Goal: Information Seeking & Learning: Learn about a topic

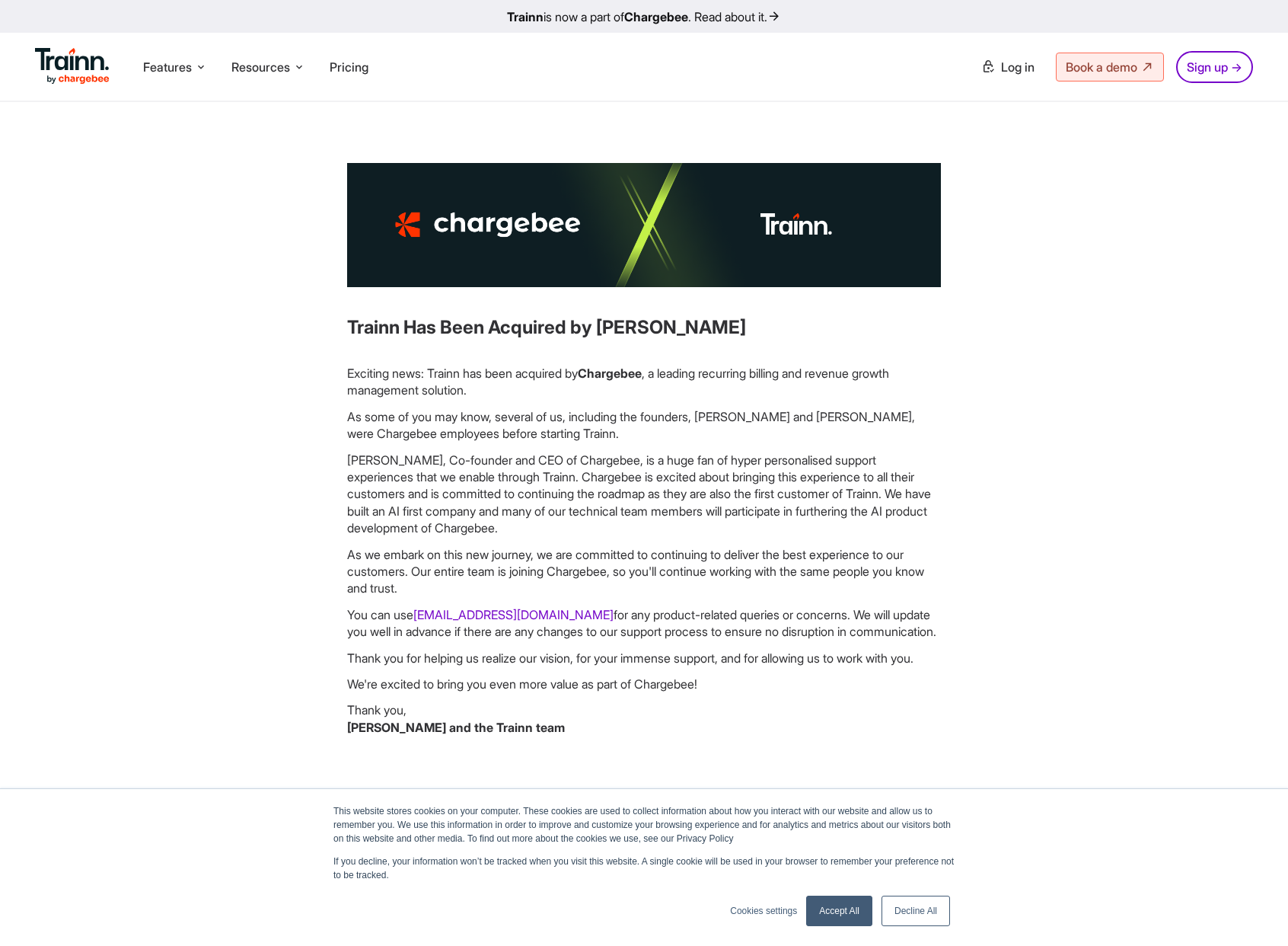
click at [1005, 381] on div "Trainn Has Been Acquired by Chargebee Exciting news: Trainn has been acquired b…" at bounding box center [644, 455] width 789 height 585
click at [999, 344] on div "Trainn Has Been Acquired by Chargebee Exciting news: Trainn has been acquired b…" at bounding box center [644, 455] width 789 height 585
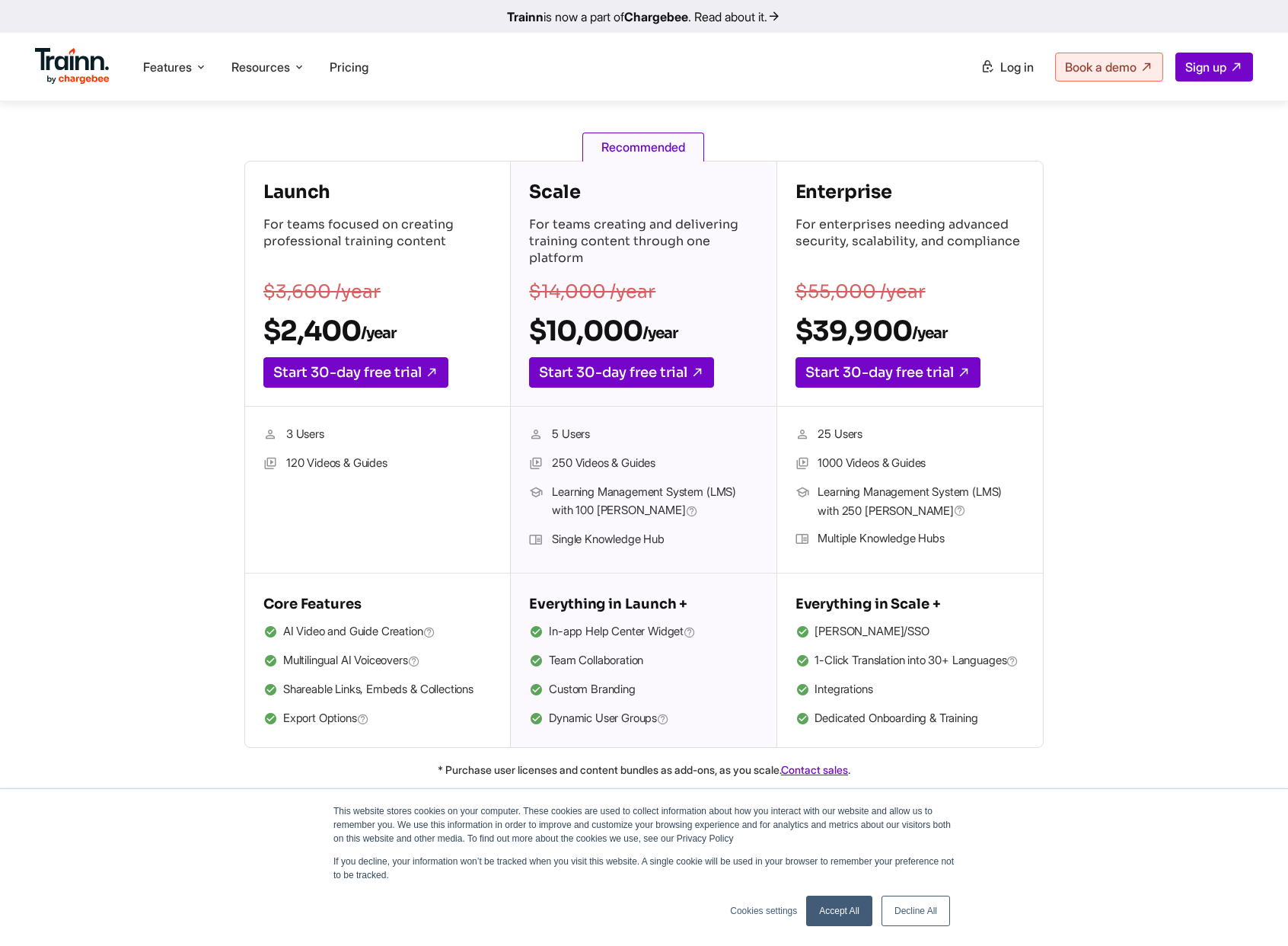
scroll to position [200, 0]
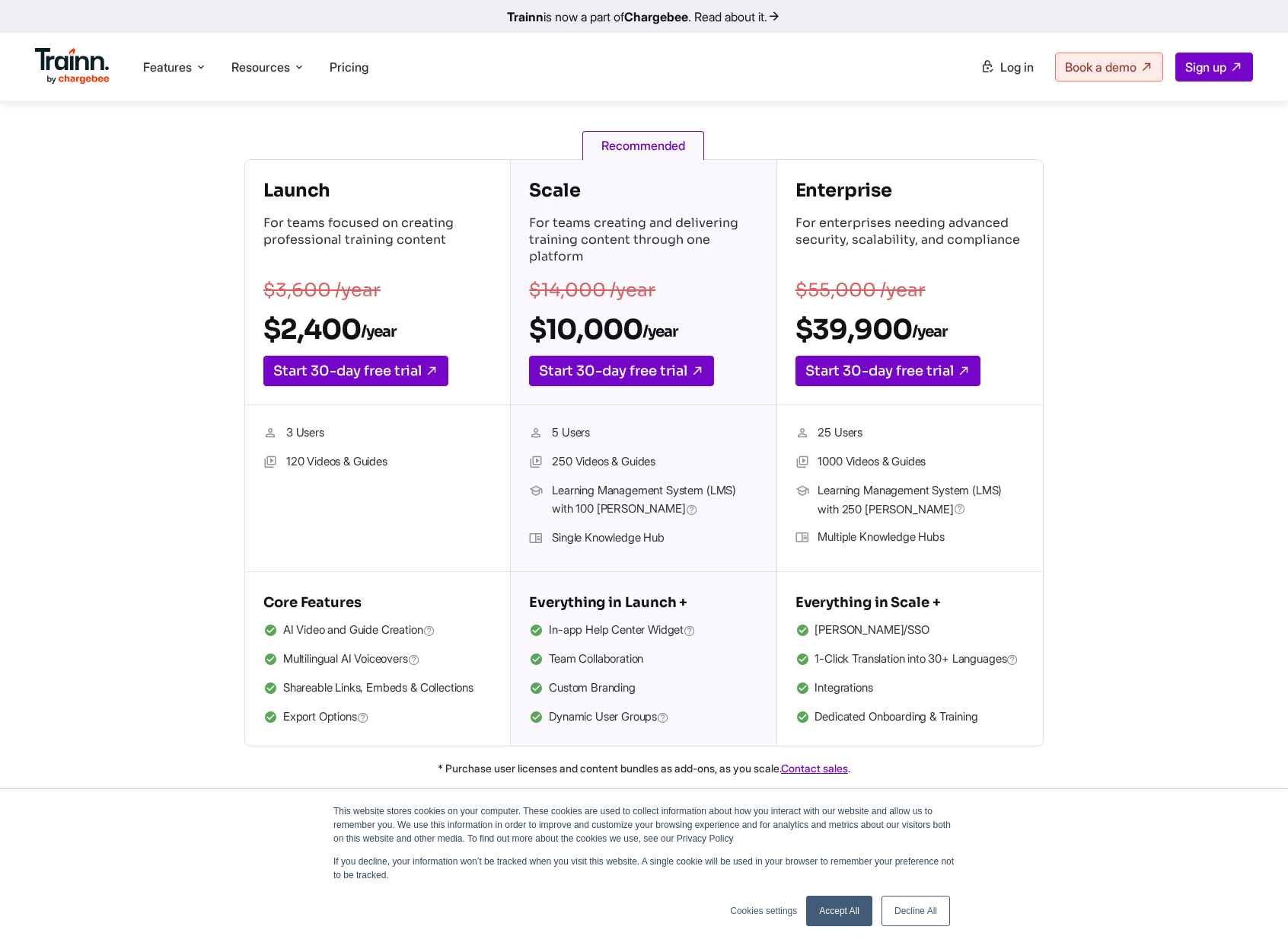
click at [906, 911] on link "Decline All" at bounding box center [915, 910] width 69 height 31
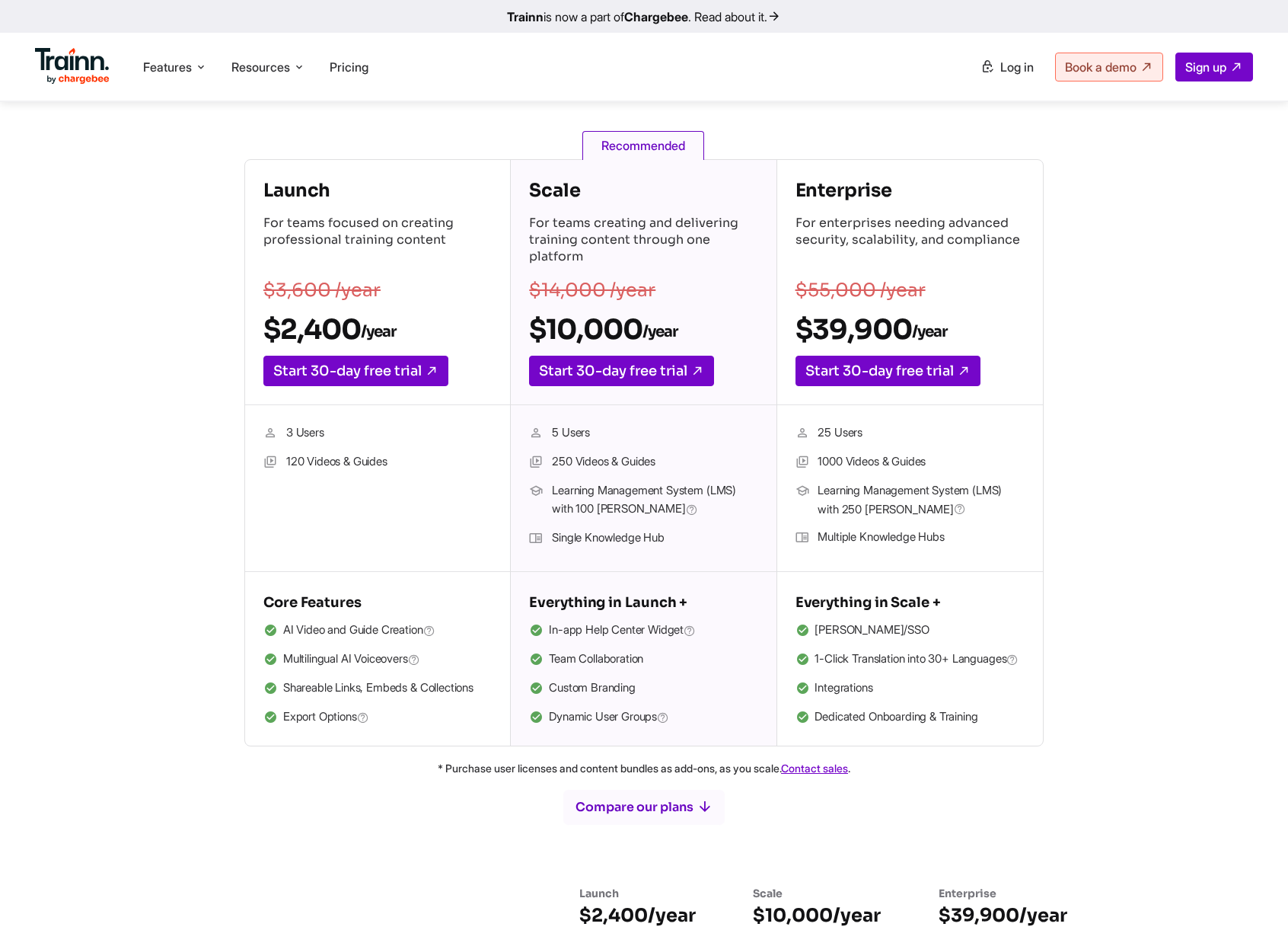
drag, startPoint x: 1161, startPoint y: 686, endPoint x: 1140, endPoint y: 721, distance: 40.8
click at [1160, 686] on div "Launch For teams focused on creating professional training content $3,600 /year…" at bounding box center [643, 453] width 1096 height 587
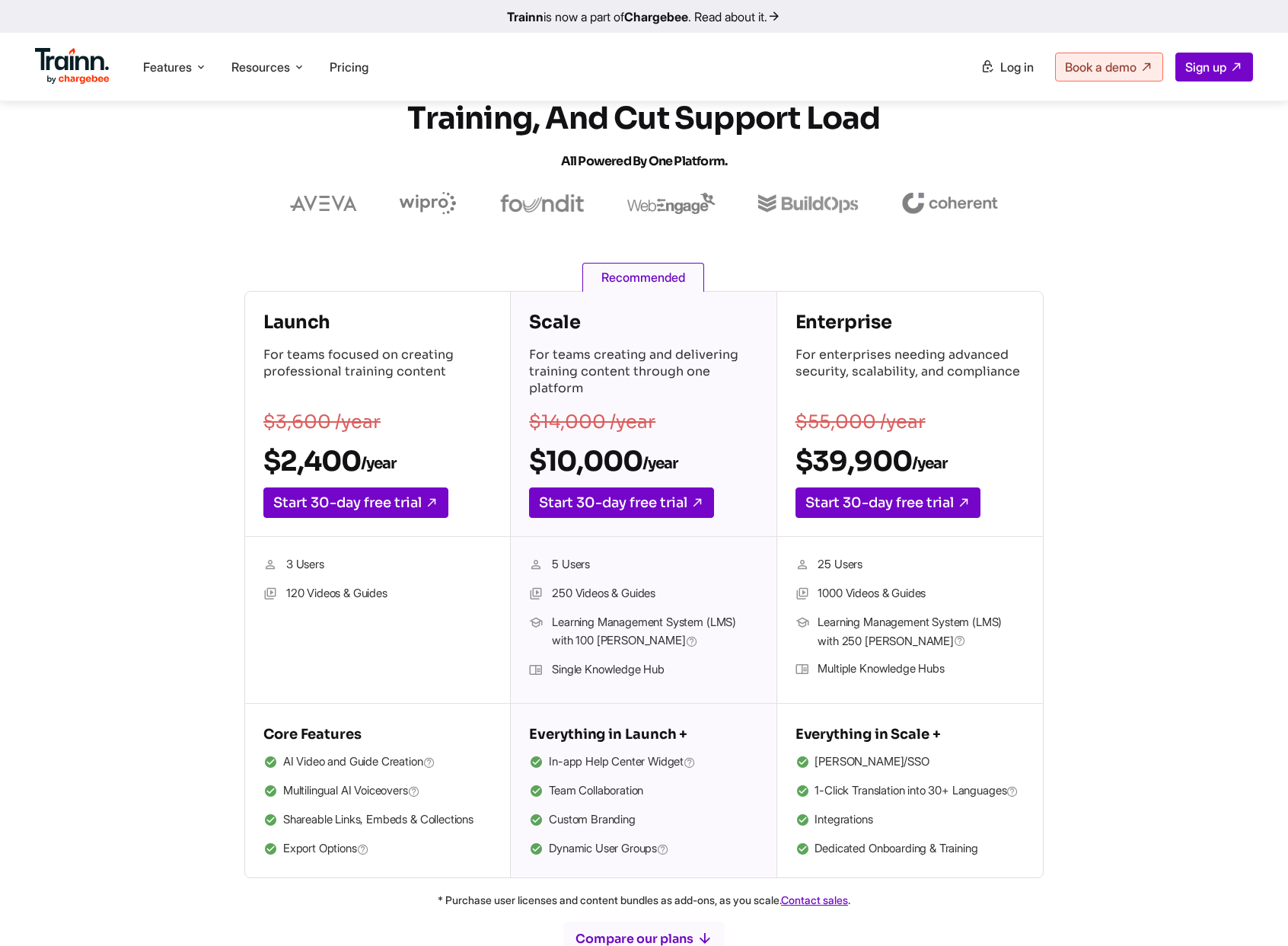
scroll to position [56, 0]
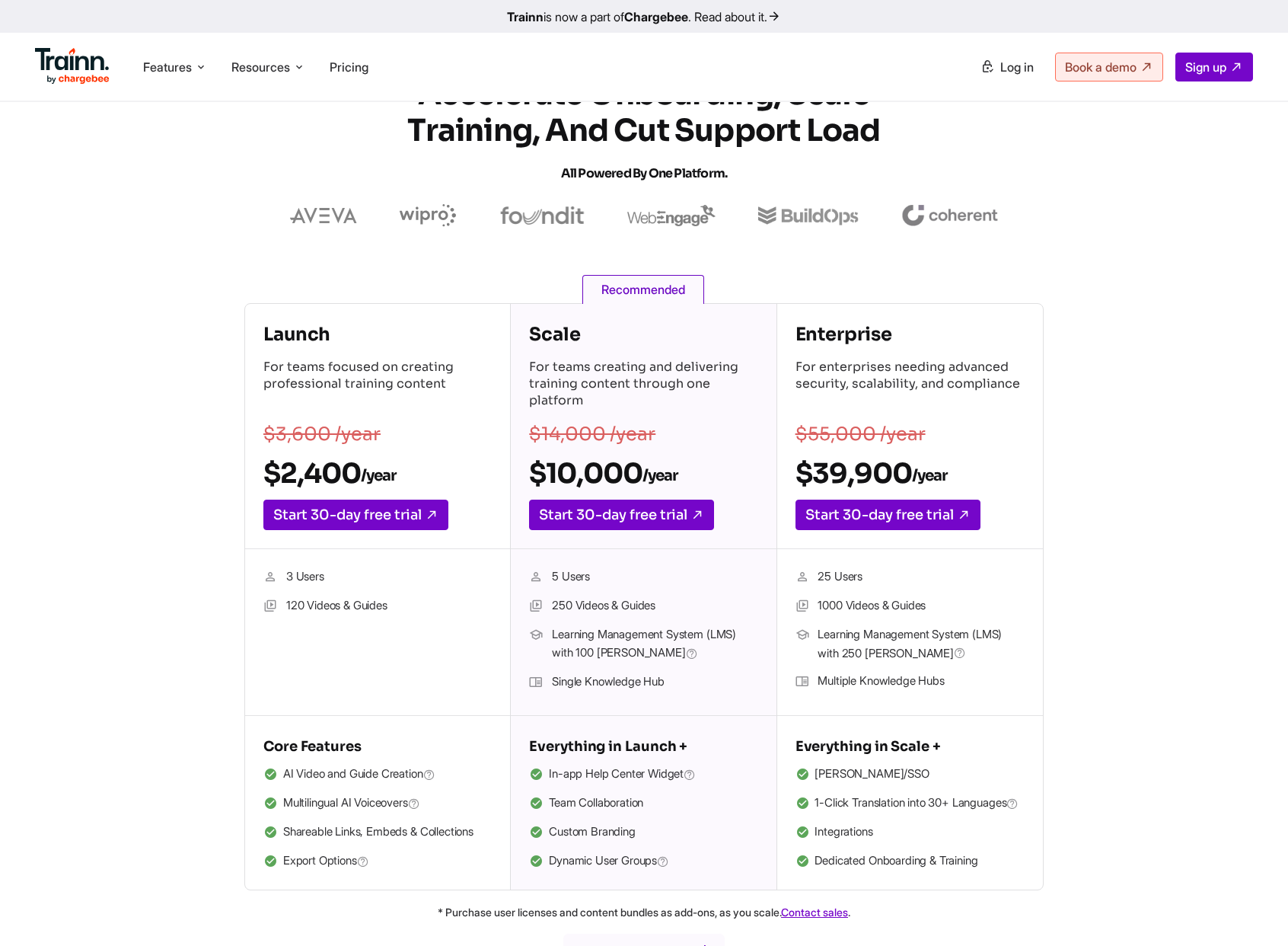
click at [1132, 626] on div "Launch For teams focused on creating professional training content $3,600 /year…" at bounding box center [643, 597] width 1096 height 587
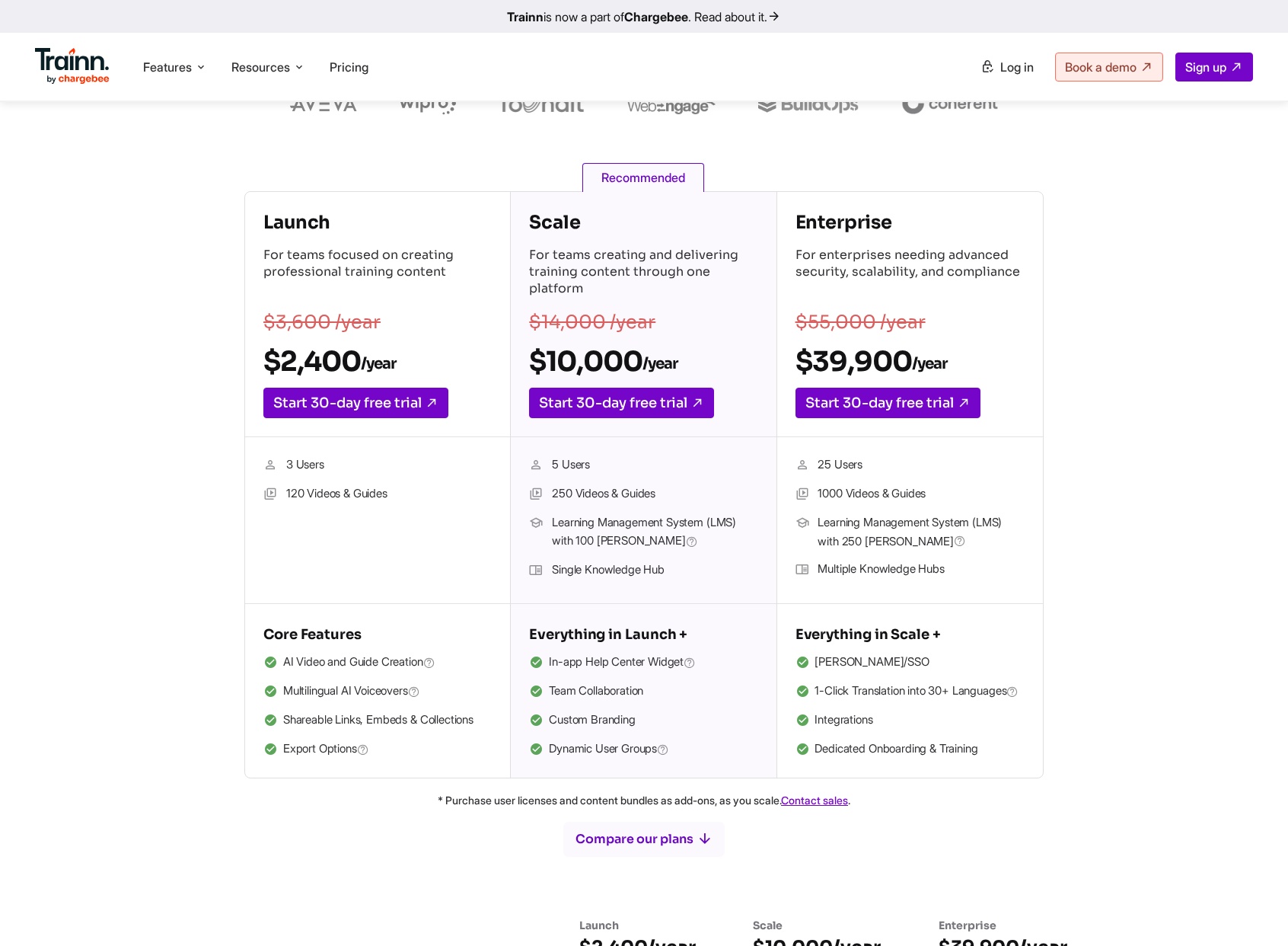
scroll to position [179, 0]
